Goal: Navigation & Orientation: Go to known website

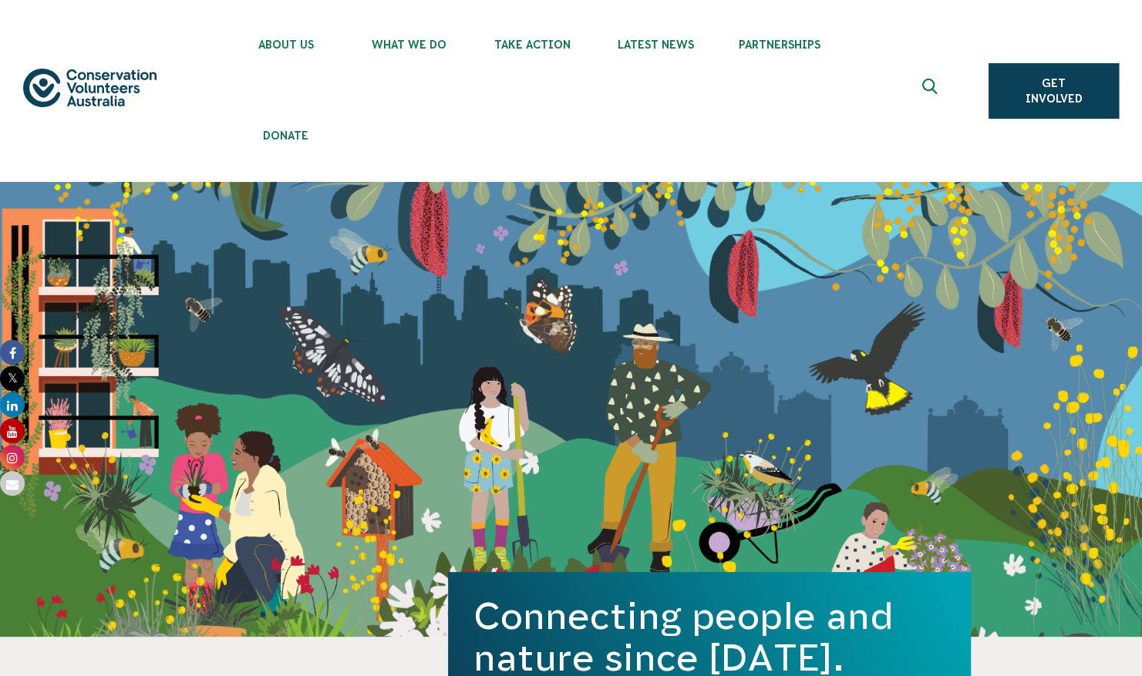
drag, startPoint x: 271, startPoint y: 125, endPoint x: 213, endPoint y: 339, distance: 222.2
click at [213, 339] on div "Connecting people and nature since [DATE]. Get Involved" at bounding box center [571, 409] width 1142 height 455
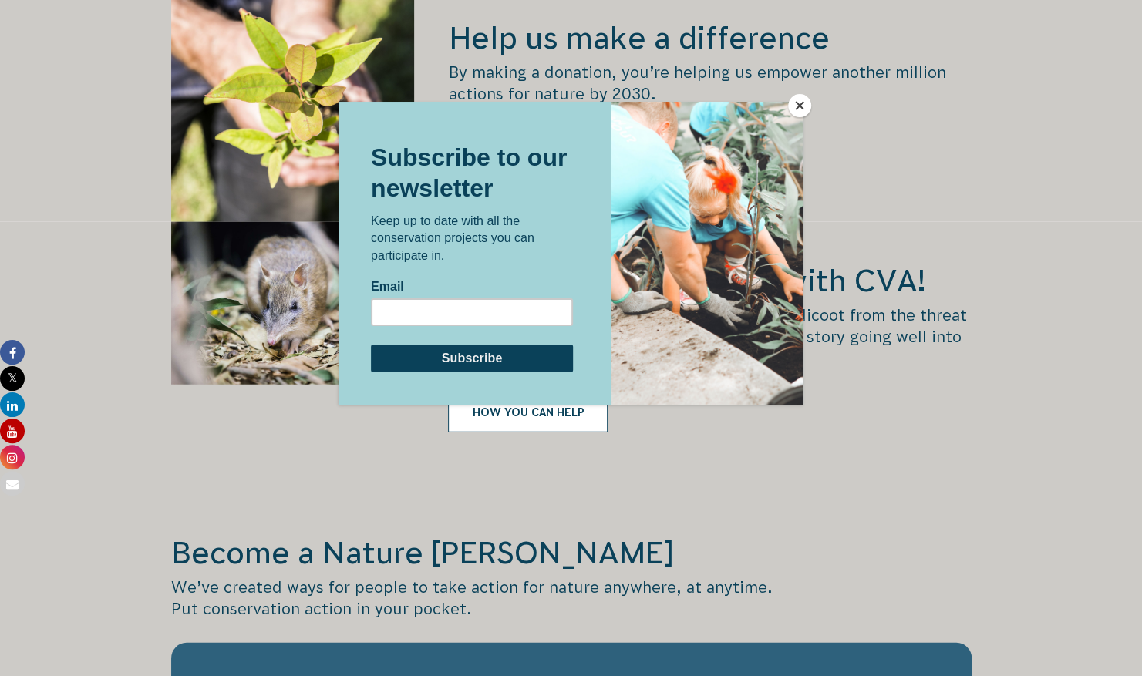
scroll to position [2227, 0]
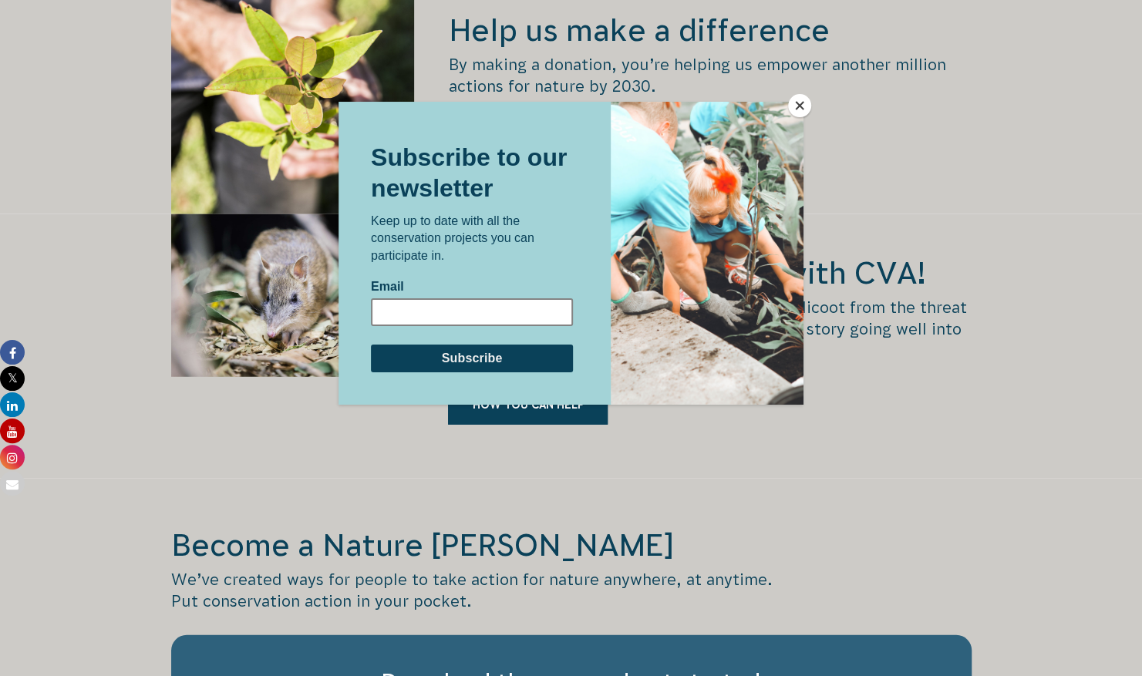
click at [466, 312] on input "Email" at bounding box center [472, 312] width 202 height 28
click at [529, 249] on p "Keep up to date with all the conservation projects you can participate in." at bounding box center [472, 238] width 202 height 52
click at [802, 109] on button "Close" at bounding box center [799, 105] width 23 height 23
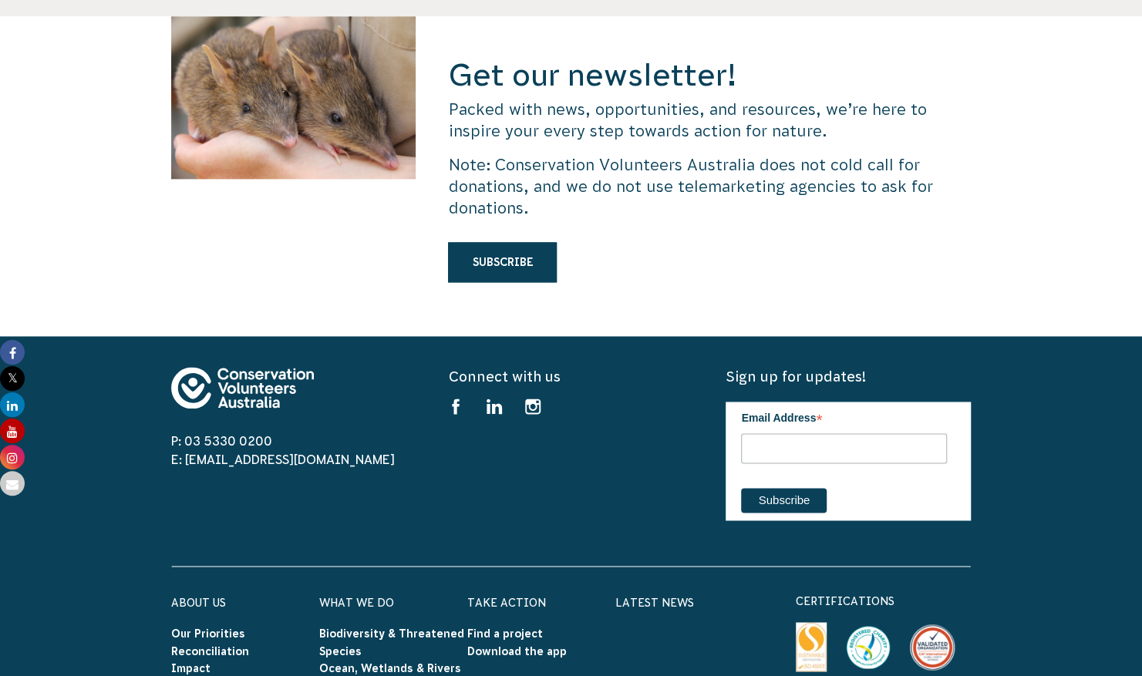
scroll to position [4646, 0]
